Goal: Information Seeking & Learning: Check status

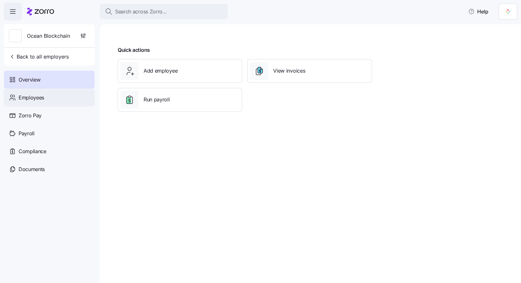
click at [36, 95] on span "Employees" at bounding box center [32, 98] width 26 height 8
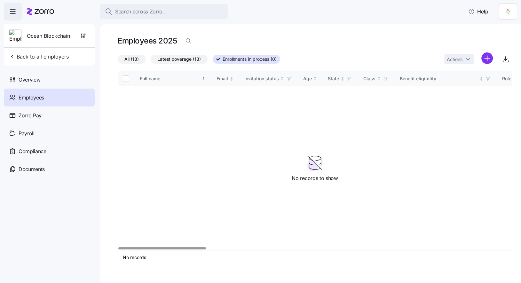
click at [178, 57] on span "Latest coverage (13)" at bounding box center [179, 59] width 44 height 8
click at [151, 61] on input "Latest coverage (13)" at bounding box center [151, 61] width 0 height 0
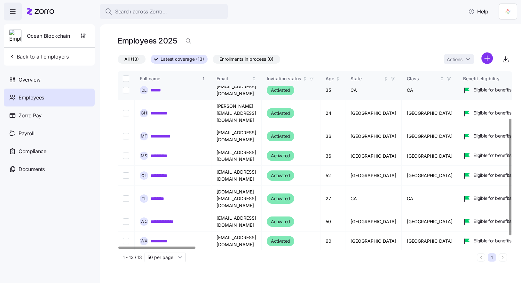
scroll to position [71, 0]
click at [178, 218] on link "**********" at bounding box center [169, 221] width 36 height 6
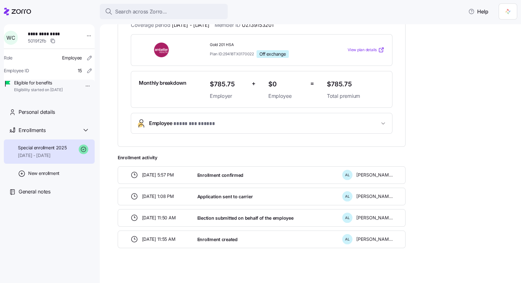
scroll to position [20, 0]
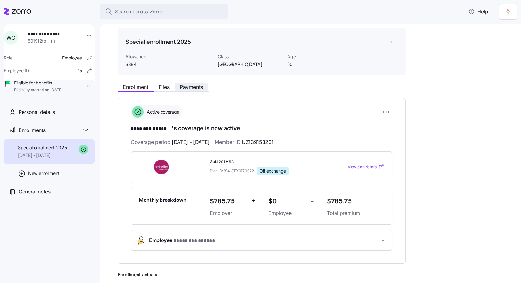
click at [197, 90] on span "Payments" at bounding box center [191, 86] width 23 height 5
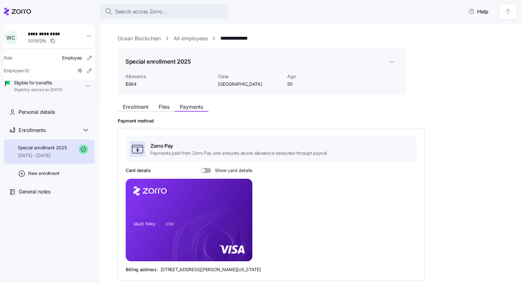
click at [178, 41] on link "All employees" at bounding box center [191, 39] width 34 height 8
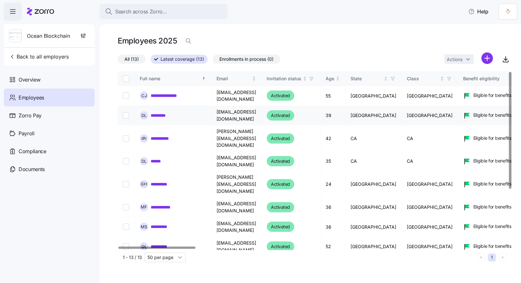
click at [163, 116] on link "*********" at bounding box center [161, 115] width 20 height 6
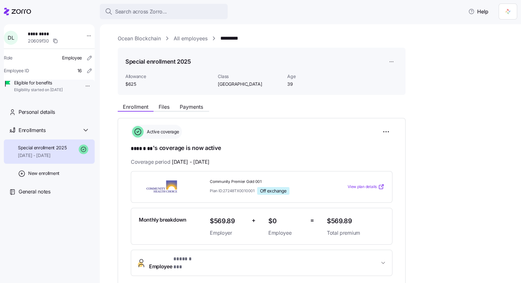
click at [380, 187] on icon at bounding box center [381, 187] width 6 height 6
click at [202, 37] on link "All employees" at bounding box center [191, 39] width 34 height 8
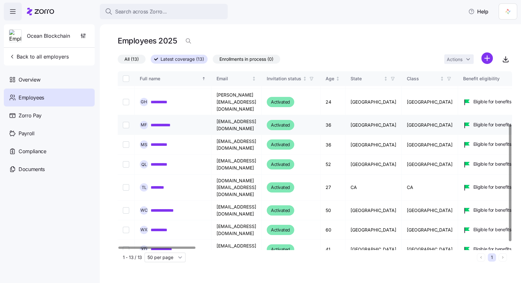
scroll to position [86, 0]
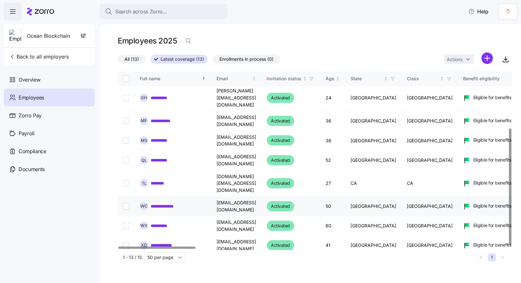
click at [167, 203] on link "**********" at bounding box center [169, 206] width 36 height 6
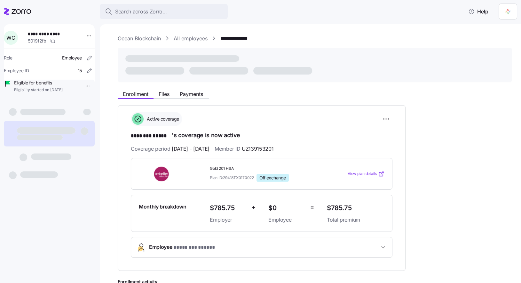
click at [382, 173] on icon at bounding box center [382, 173] width 3 height 3
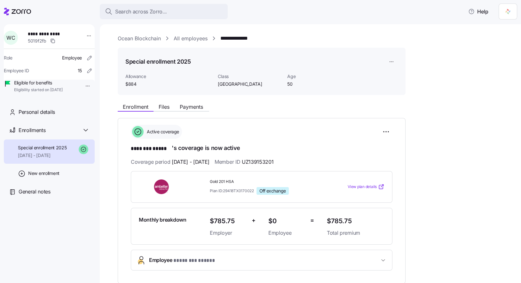
click at [225, 181] on span "Gold 201 HSA" at bounding box center [266, 181] width 112 height 5
click at [322, 89] on div "Special enrollment 2025 Allowance $884 Class TX Age [DEMOGRAPHIC_DATA]" at bounding box center [262, 72] width 288 height 48
click at [157, 40] on link "Ocean Blockchain" at bounding box center [139, 39] width 43 height 8
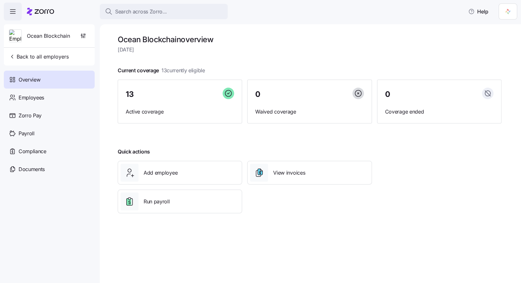
click at [472, 178] on div "Quick actions Add employee View invoices Run payroll" at bounding box center [309, 180] width 389 height 71
